Goal: Information Seeking & Learning: Understand process/instructions

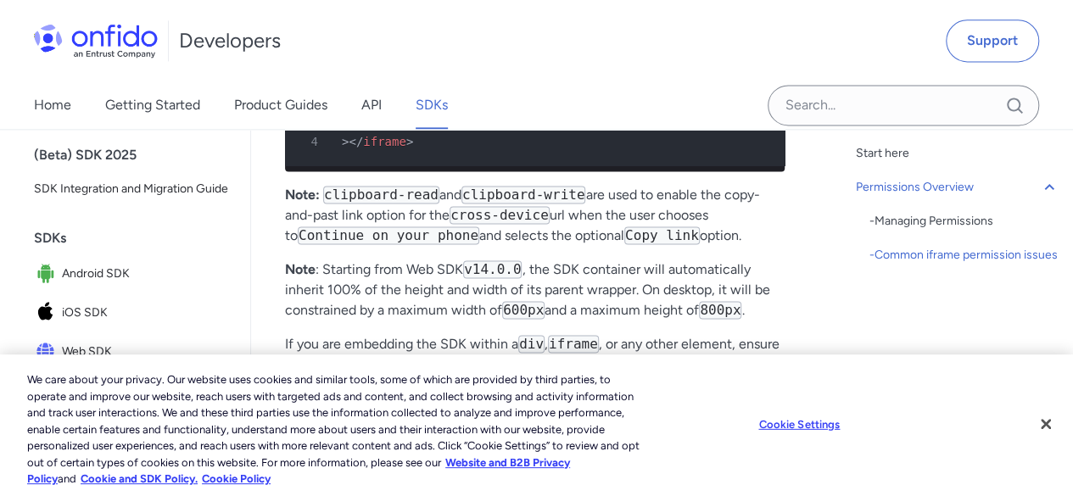
scroll to position [1187, 0]
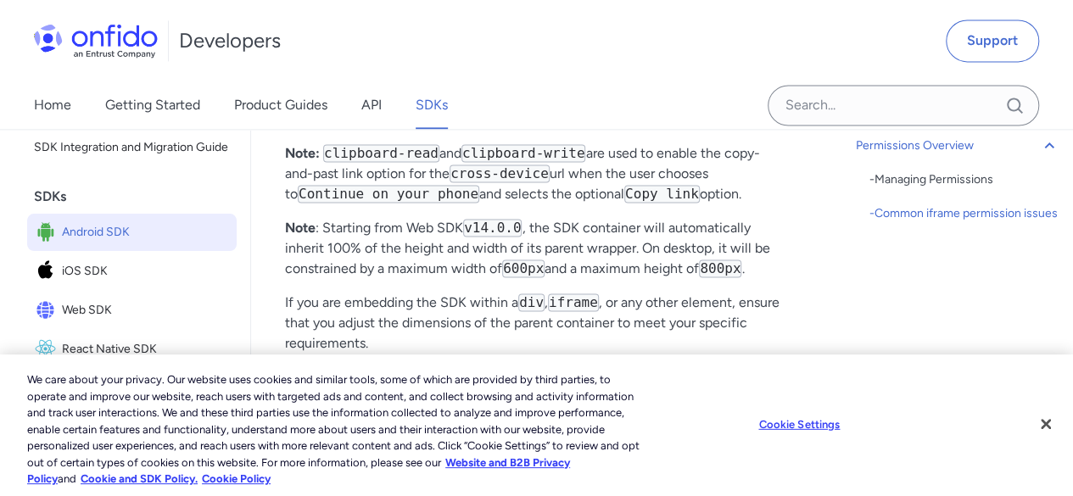
click at [111, 244] on span "Android SDK" at bounding box center [146, 233] width 168 height 24
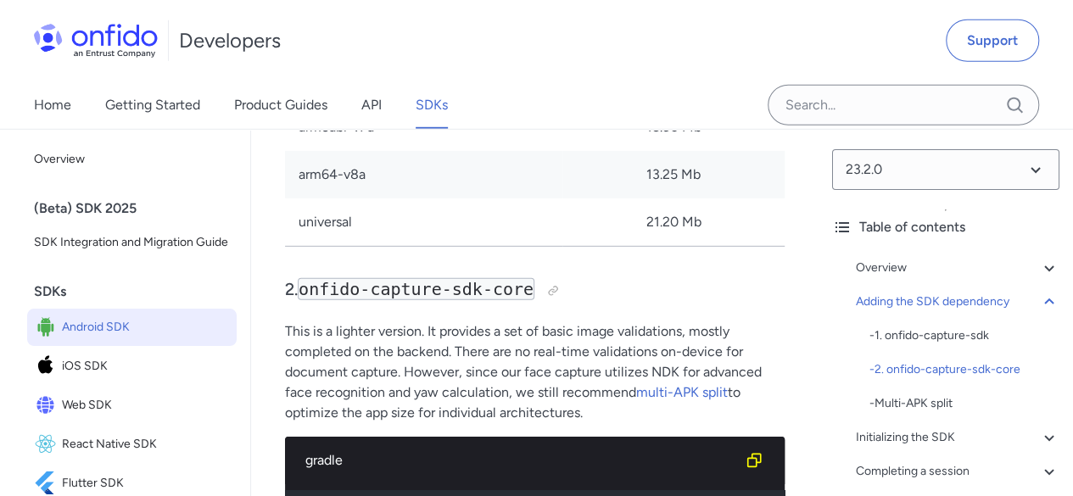
scroll to position [2375, 0]
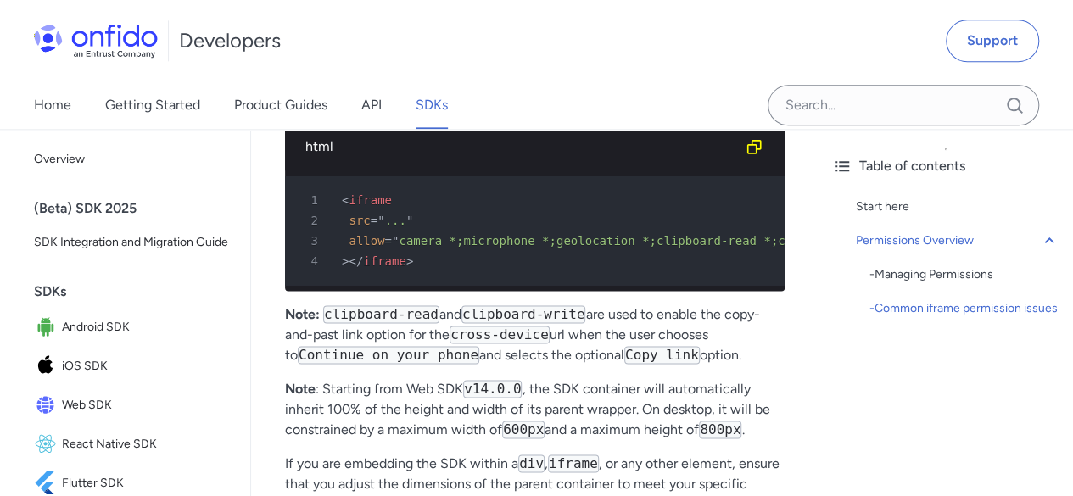
scroll to position [848, 0]
